Goal: Task Accomplishment & Management: Complete application form

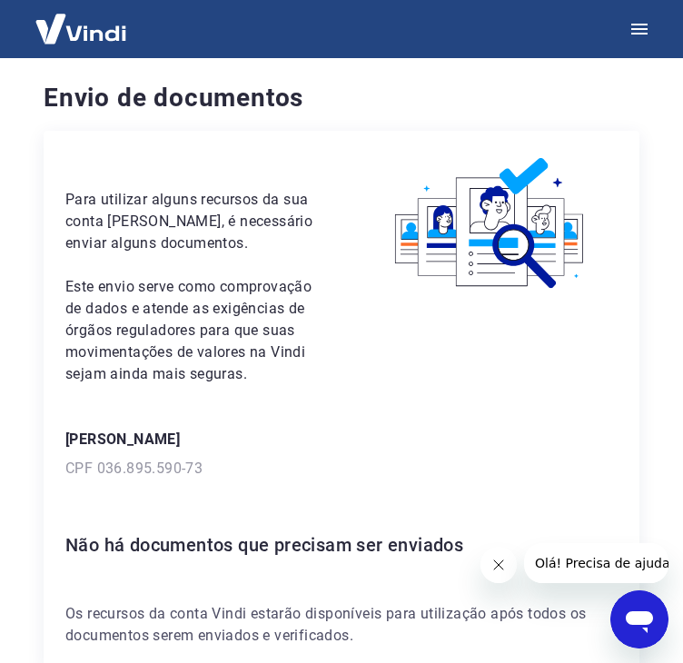
click at [496, 565] on icon "Fechar mensagem da empresa" at bounding box center [498, 565] width 15 height 15
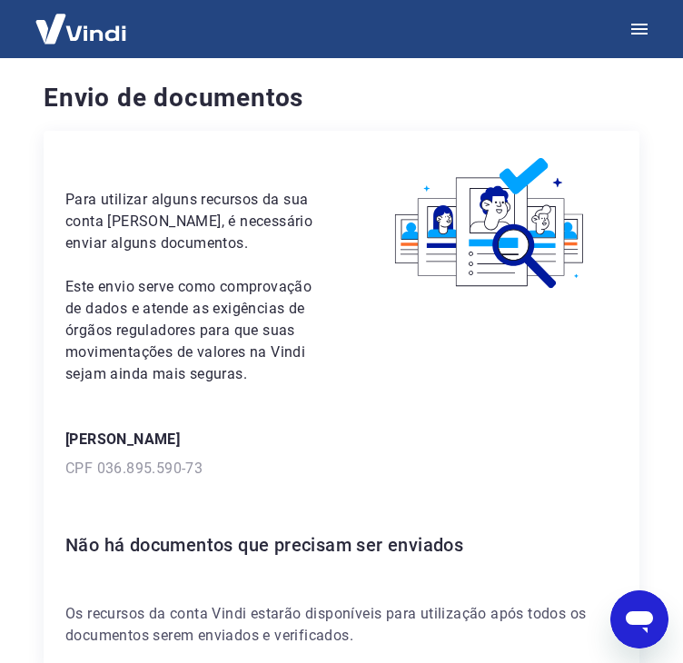
click at [82, 181] on div "Para utilizar alguns recursos da sua conta [PERSON_NAME], é necessário enviar a…" at bounding box center [192, 269] width 255 height 233
